Goal: Communication & Community: Answer question/provide support

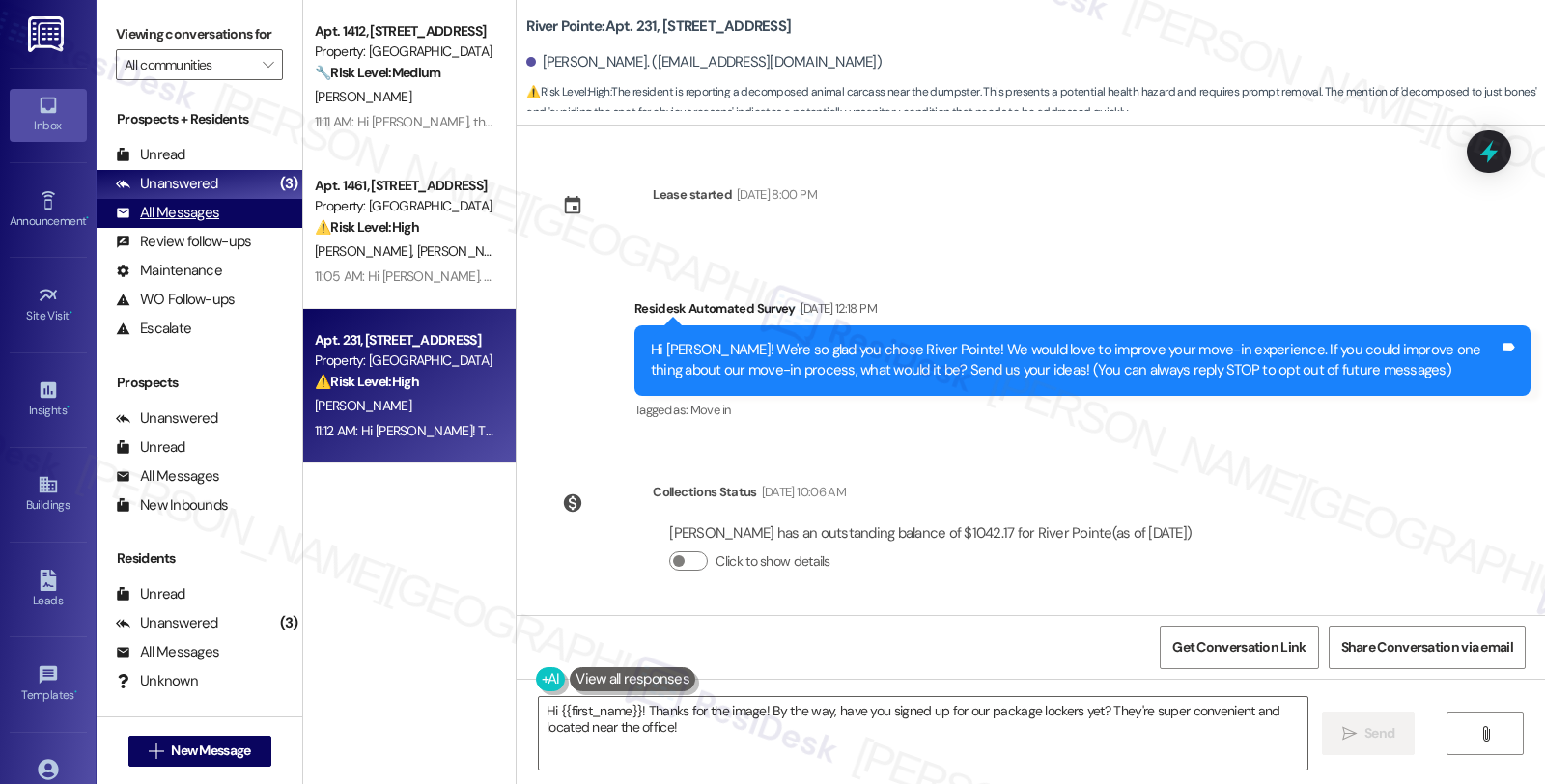
scroll to position [2761, 0]
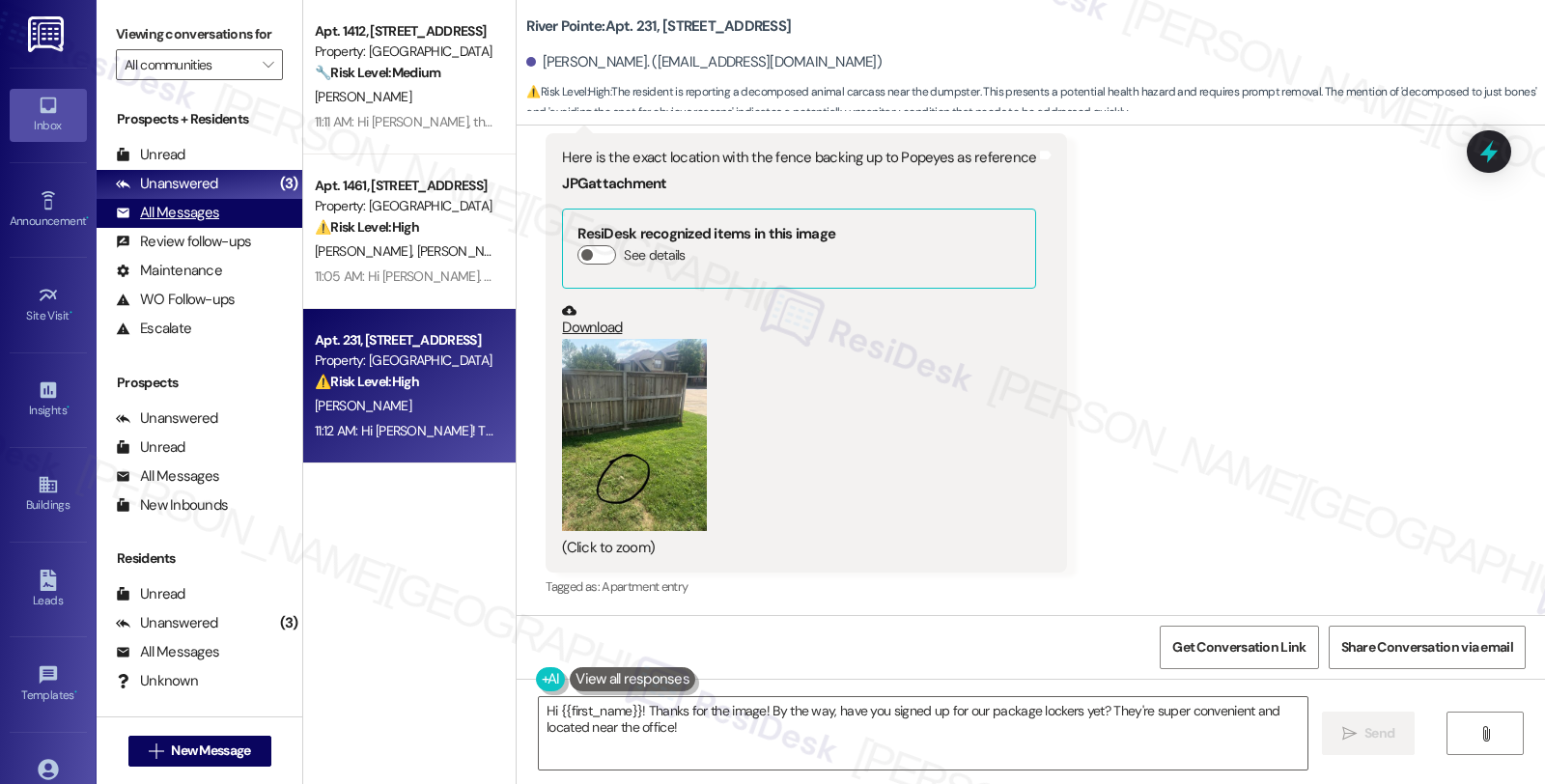
click at [174, 223] on div "All Messages" at bounding box center [167, 213] width 104 height 21
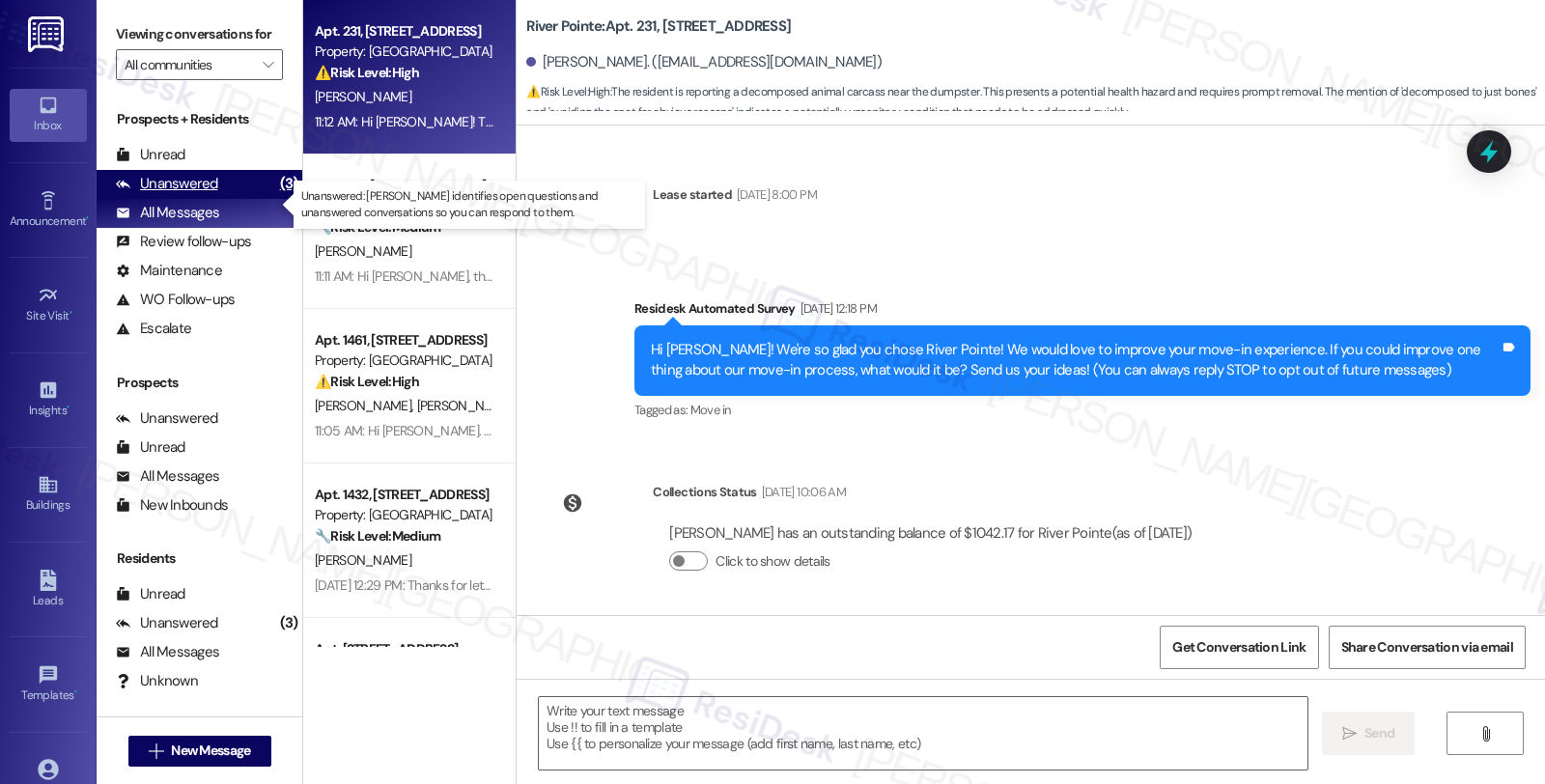
scroll to position [2923, 0]
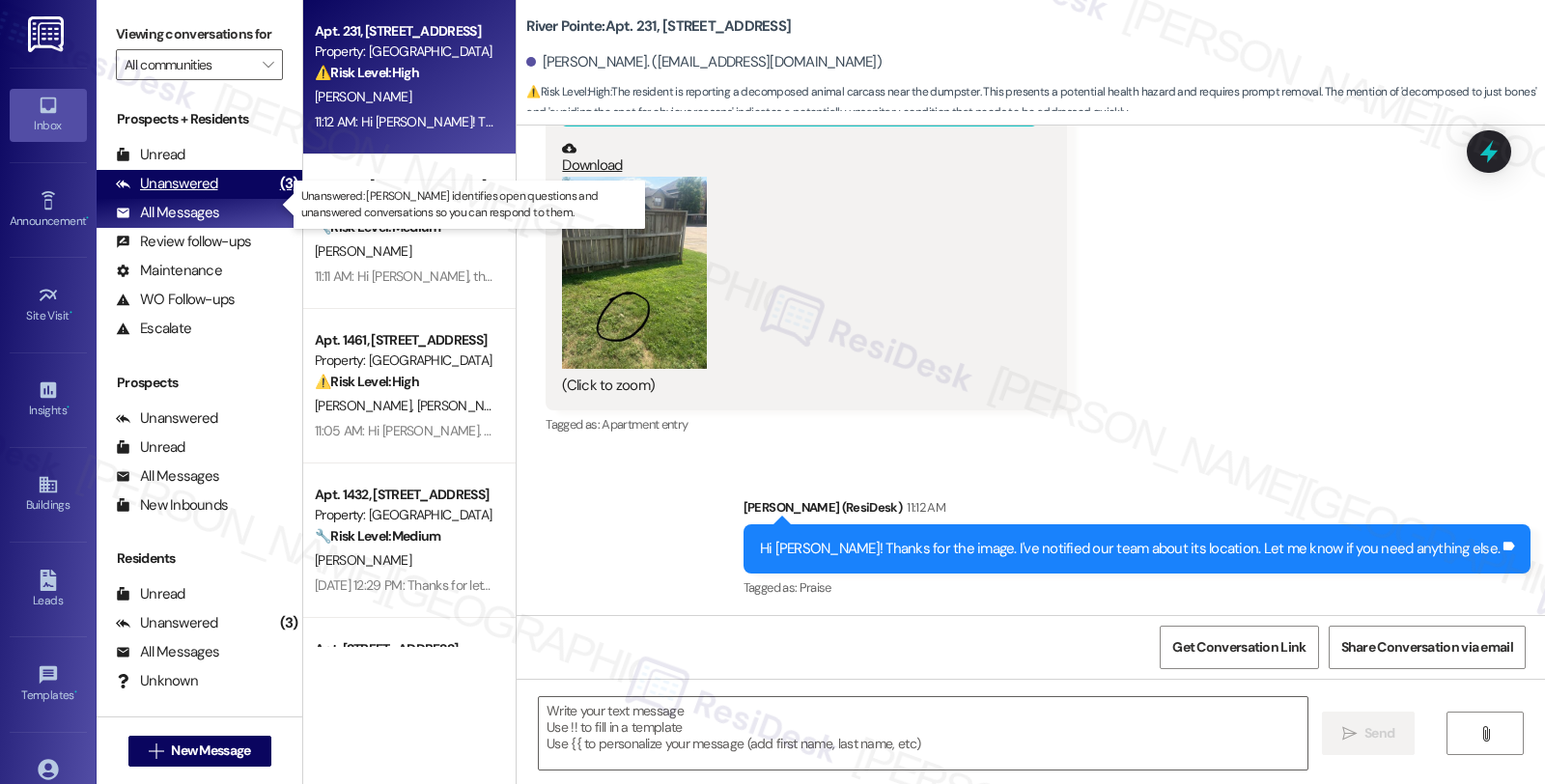
click at [175, 194] on div "Unanswered" at bounding box center [167, 183] width 103 height 21
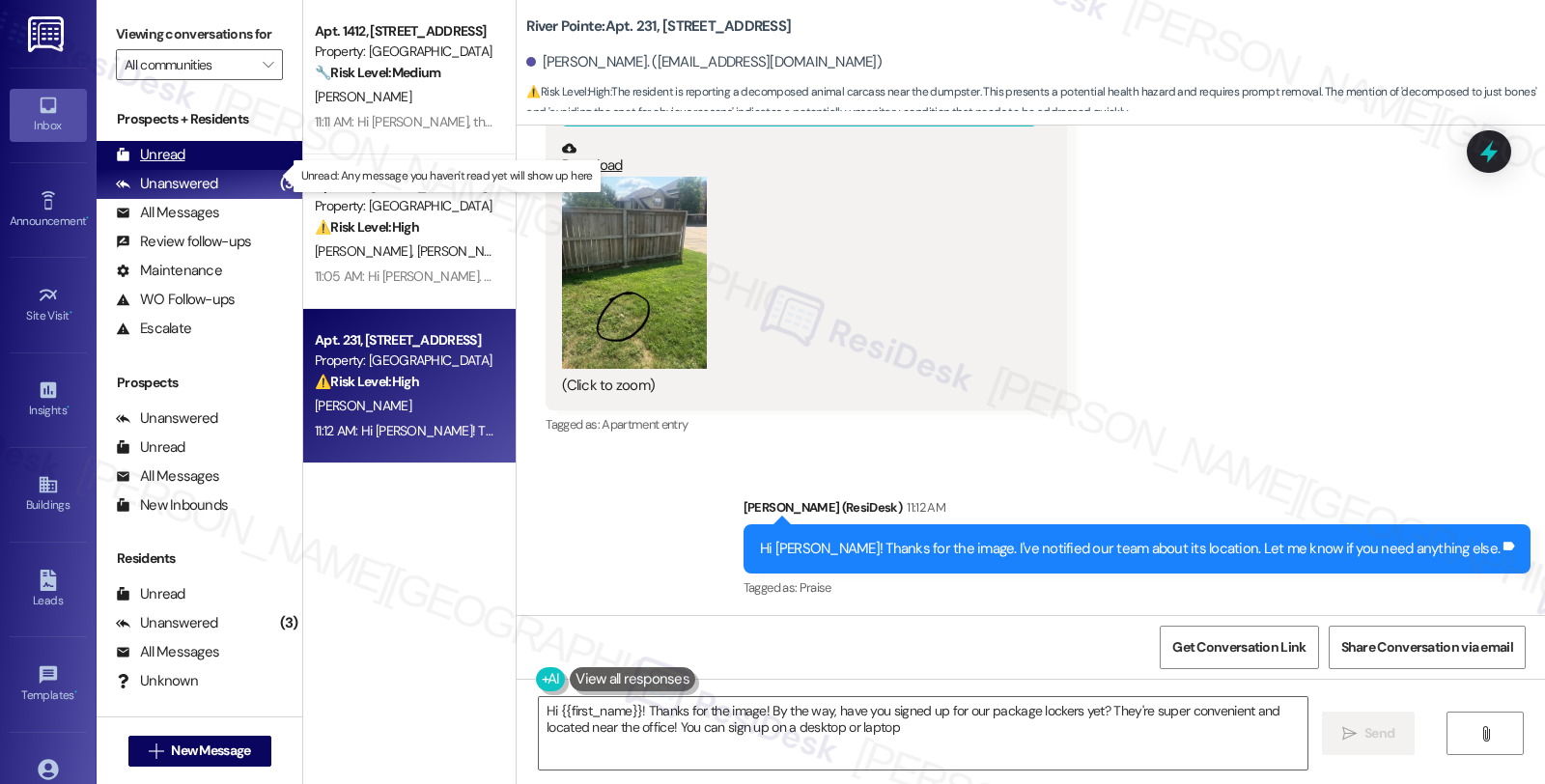
type textarea "Hi {{first_name}}! Thanks for the image! By the way, have you signed up for our…"
click at [164, 165] on div "Unread" at bounding box center [150, 155] width 69 height 21
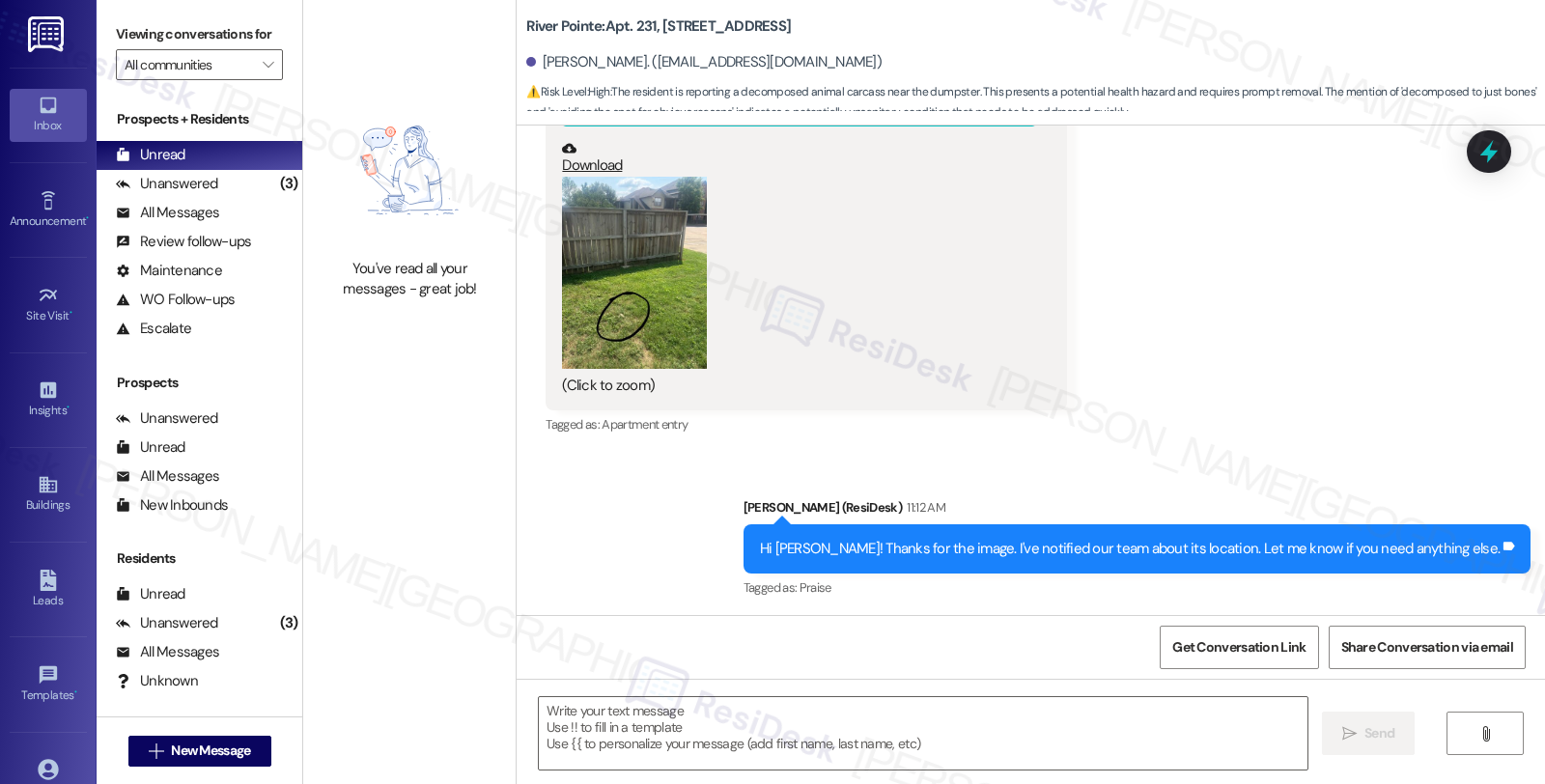
type textarea "Fetching suggested responses. Please feel free to read through the conversation…"
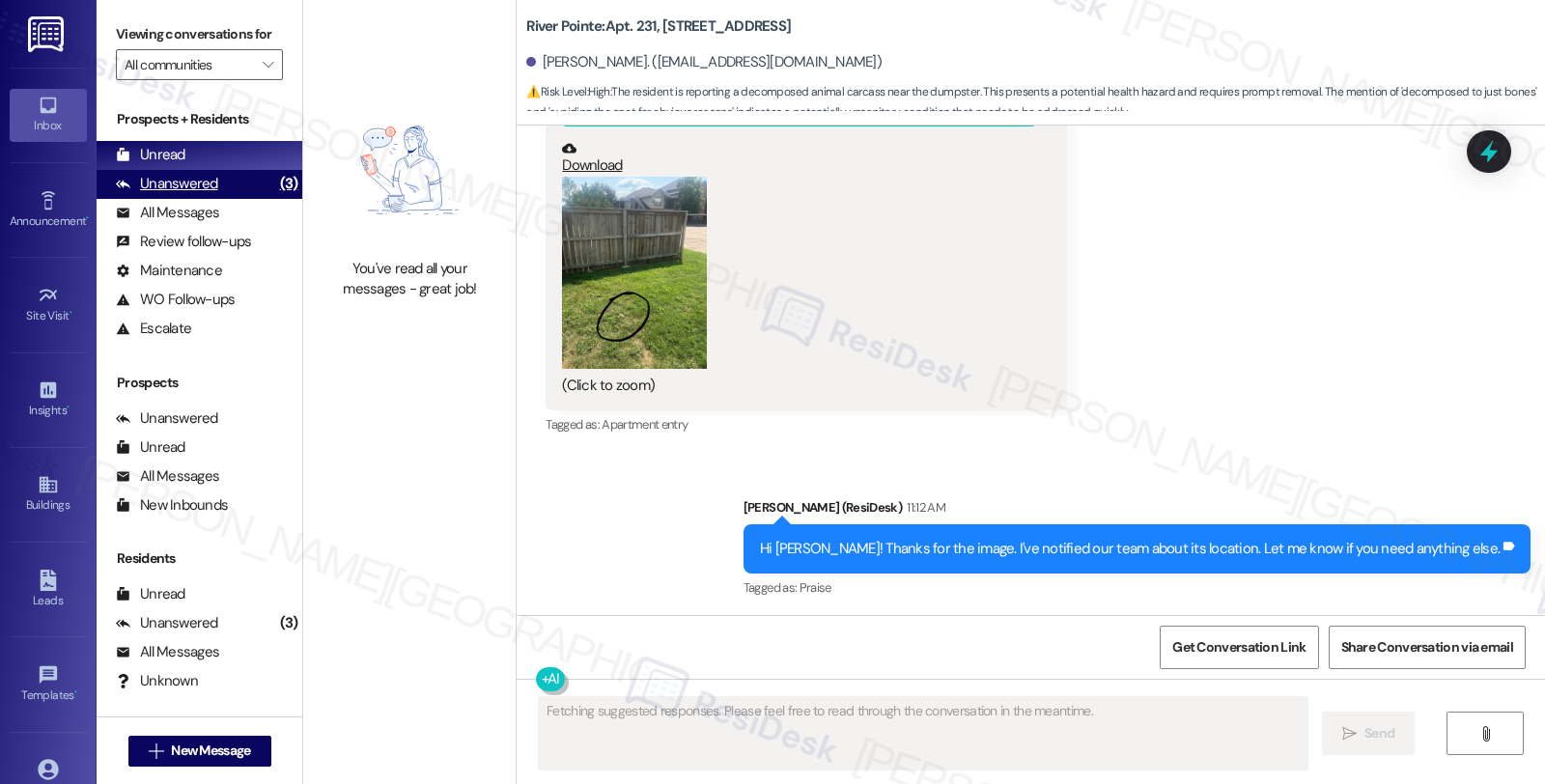
click at [224, 199] on div "Unanswered (3)" at bounding box center [199, 183] width 206 height 29
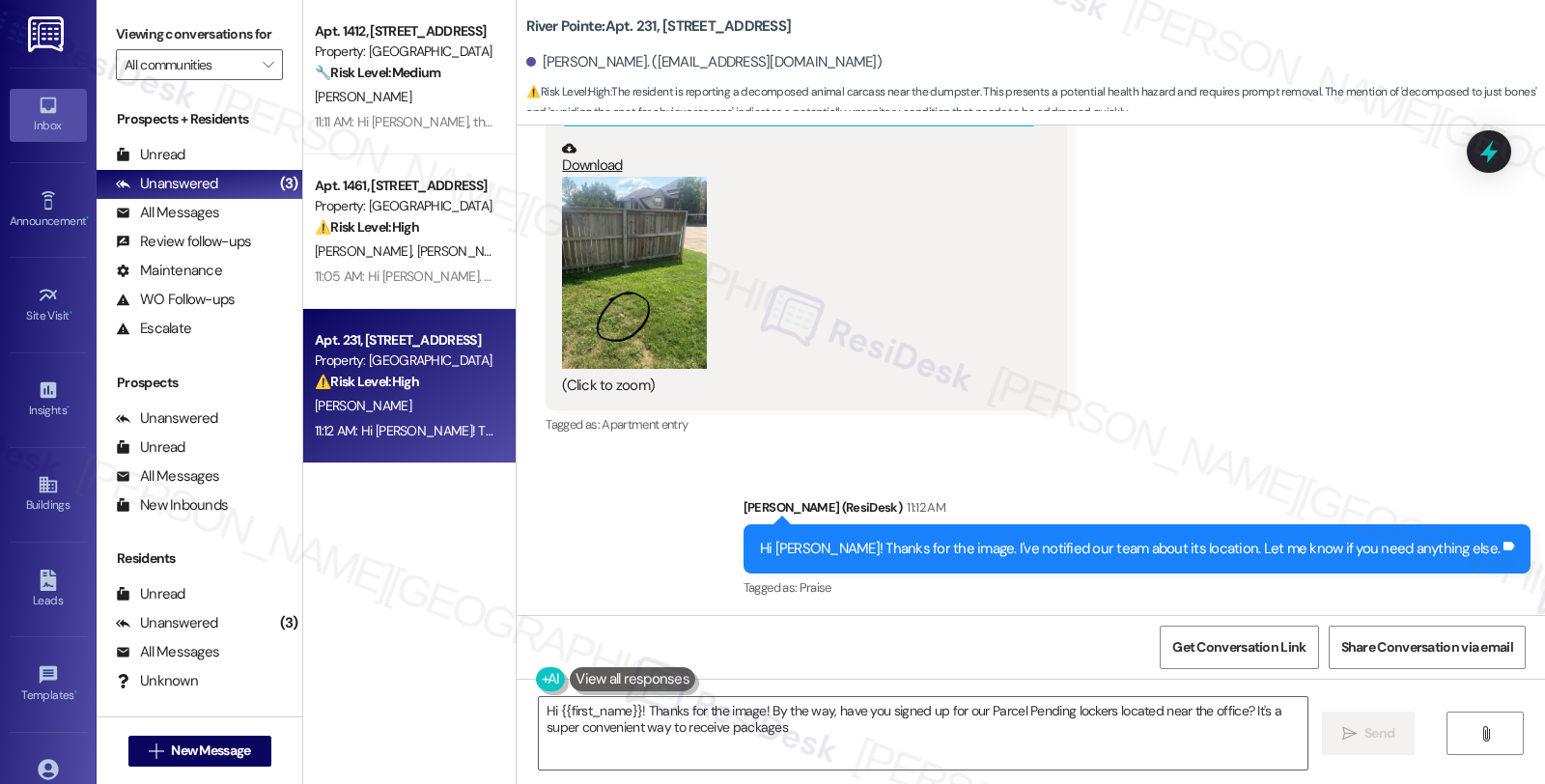
type textarea "Hi {{first_name}}! Thanks for the image! By the way, have you signed up for our…"
